Goal: Task Accomplishment & Management: Manage account settings

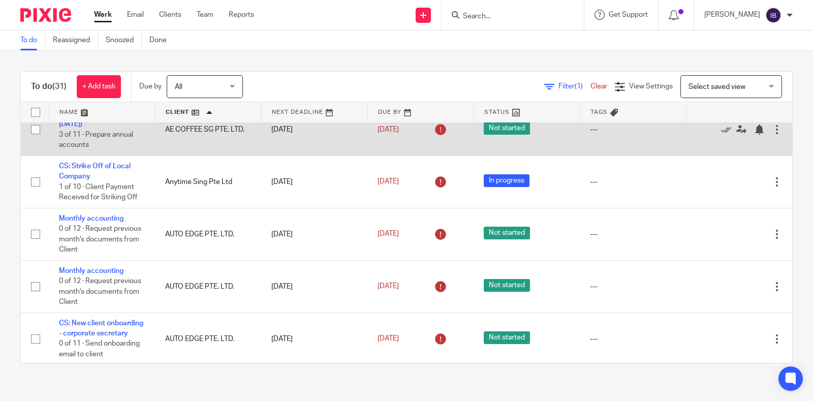
scroll to position [253, 0]
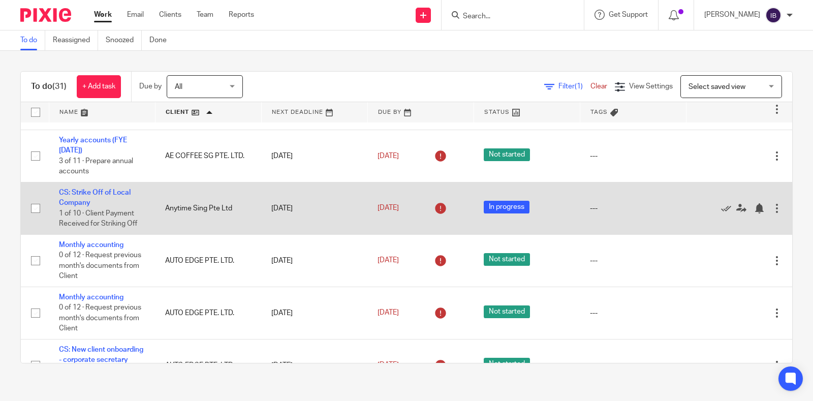
click at [772, 213] on div at bounding box center [777, 208] width 10 height 10
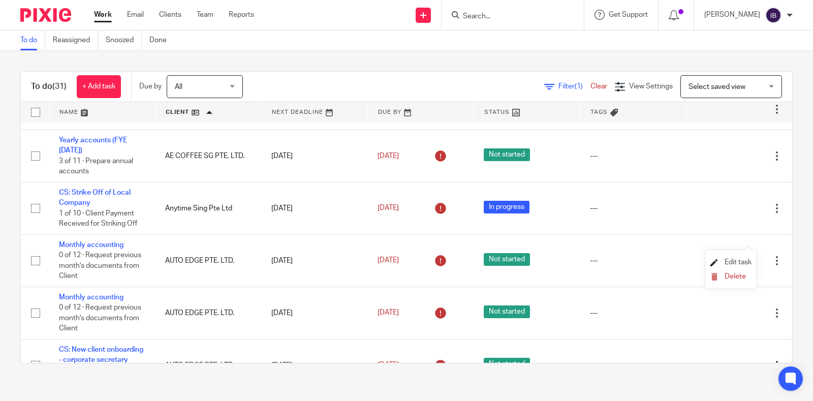
click at [732, 262] on span "Edit task" at bounding box center [737, 262] width 27 height 7
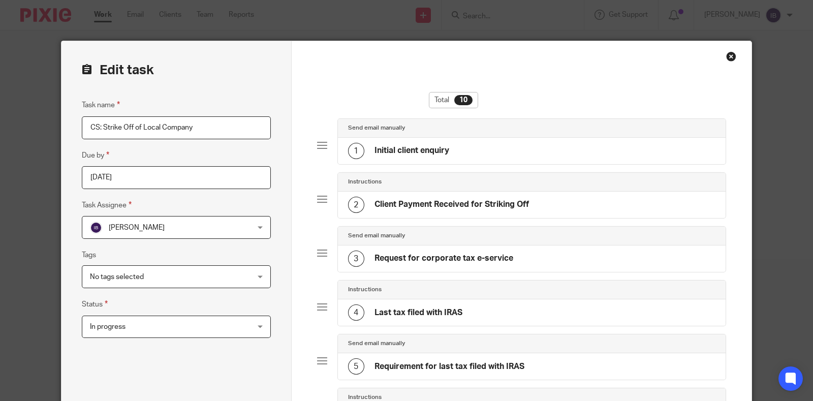
click at [220, 131] on input "CS: Strike Off of Local Company" at bounding box center [176, 127] width 189 height 23
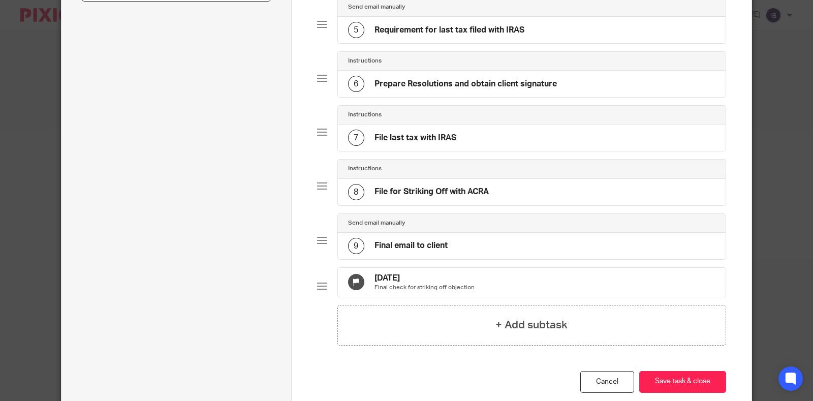
scroll to position [400, 0]
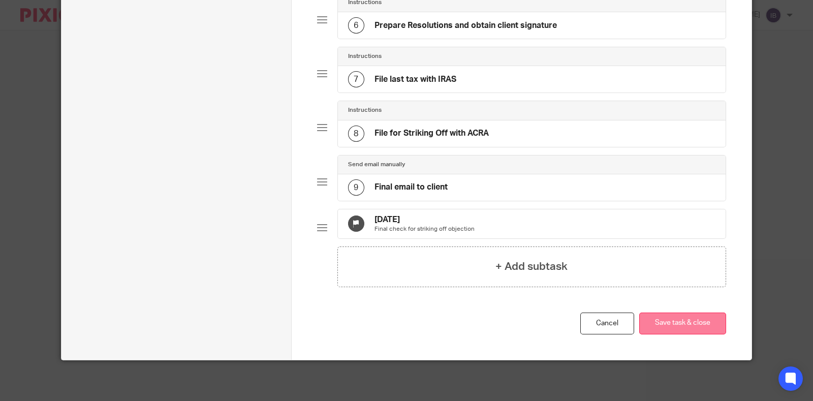
type input "CS: Strike Off of Local Company (Check back in [DATE])"
click at [676, 325] on button "Save task & close" at bounding box center [682, 323] width 87 height 22
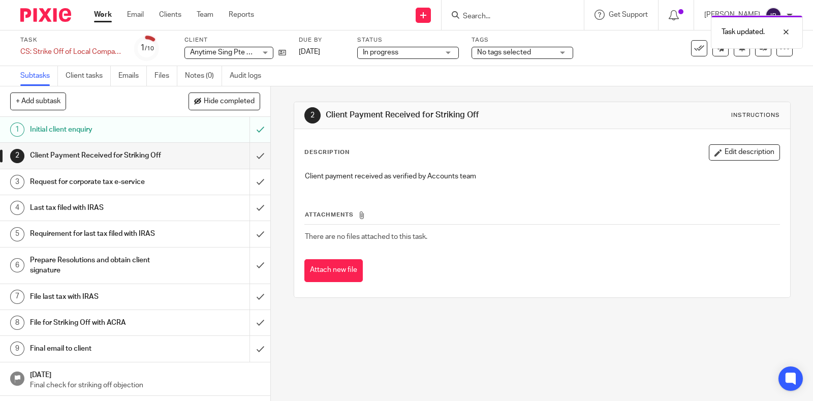
click at [107, 14] on link "Work" at bounding box center [103, 15] width 18 height 10
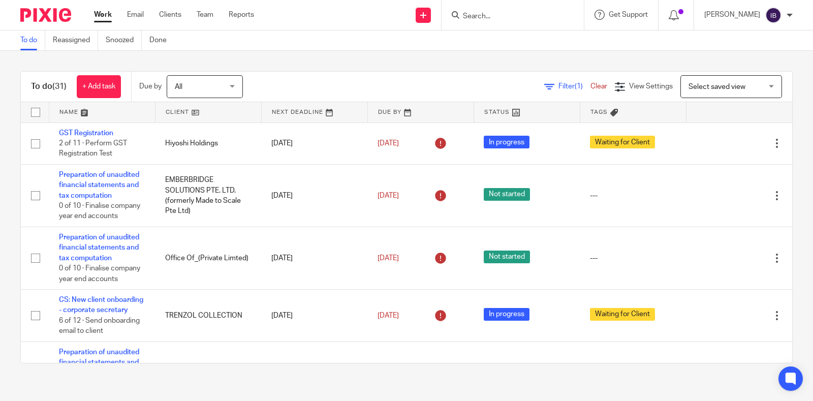
drag, startPoint x: 0, startPoint y: 0, endPoint x: 190, endPoint y: 115, distance: 222.7
click at [190, 115] on link at bounding box center [208, 112] width 106 height 20
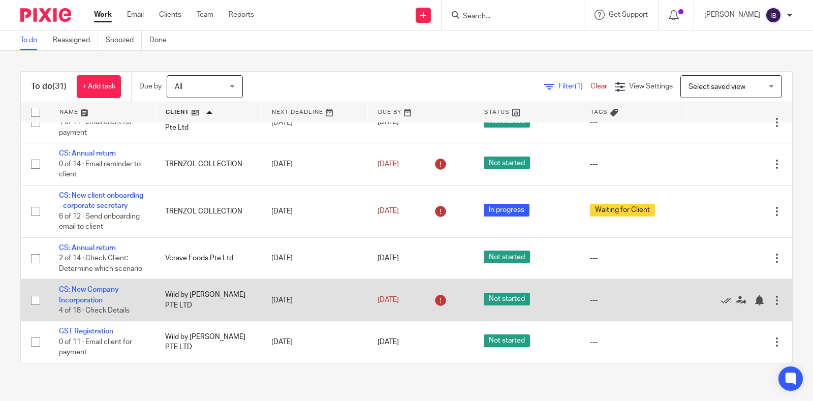
scroll to position [1539, 0]
